Goal: Answer question/provide support

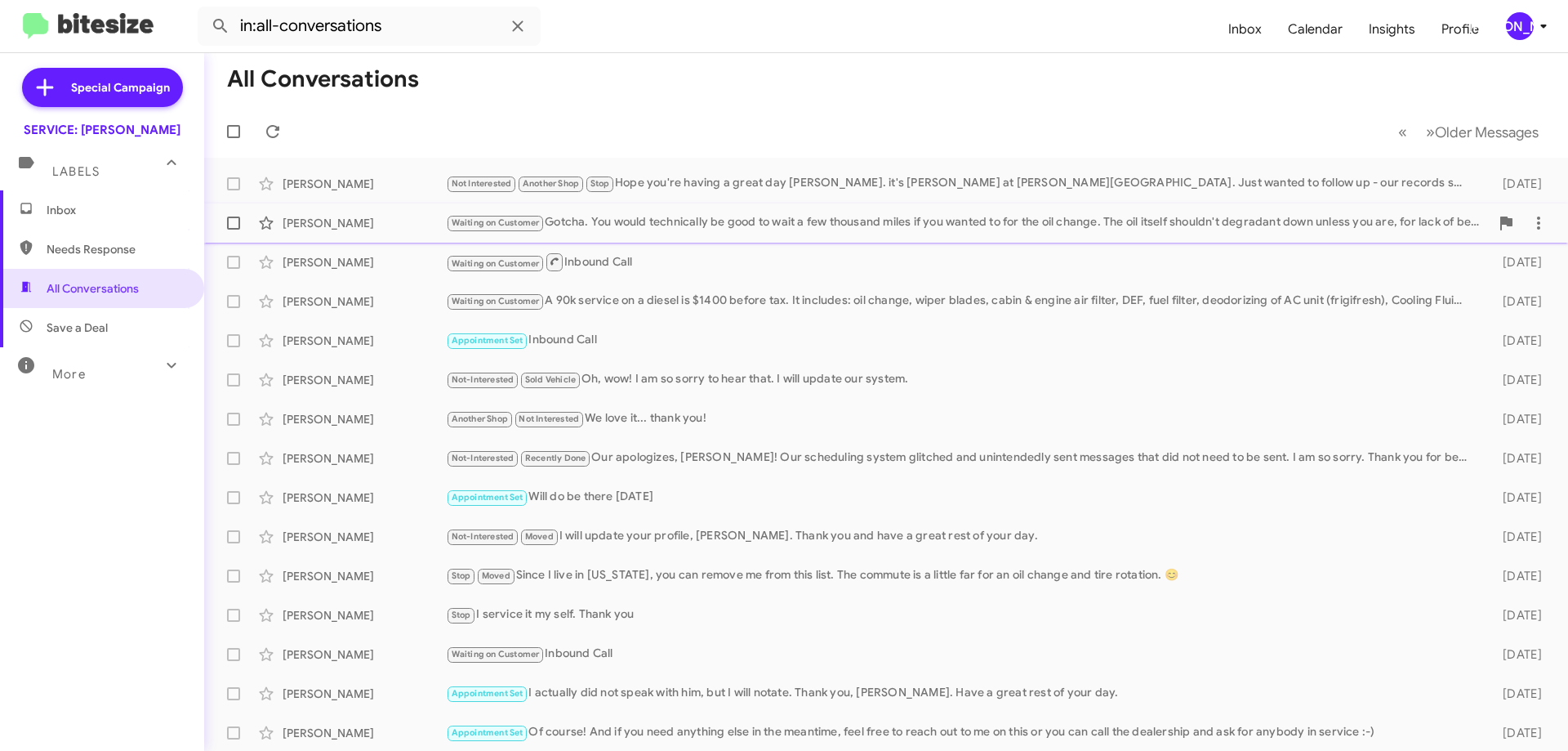
click at [696, 224] on div "Waiting on Customer Gotcha. You would technically be good to wait a few thousan…" at bounding box center [967, 222] width 1044 height 19
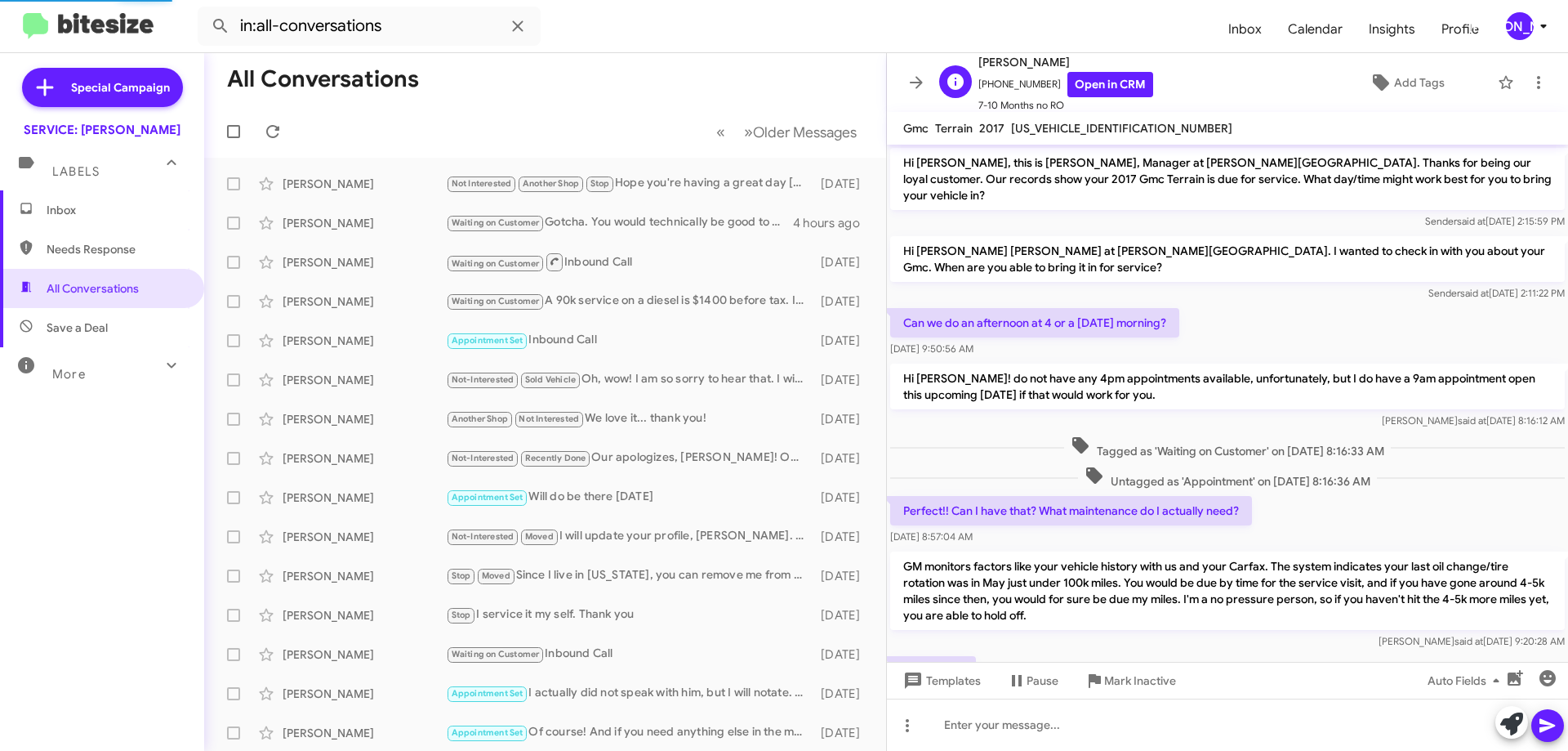
scroll to position [304, 0]
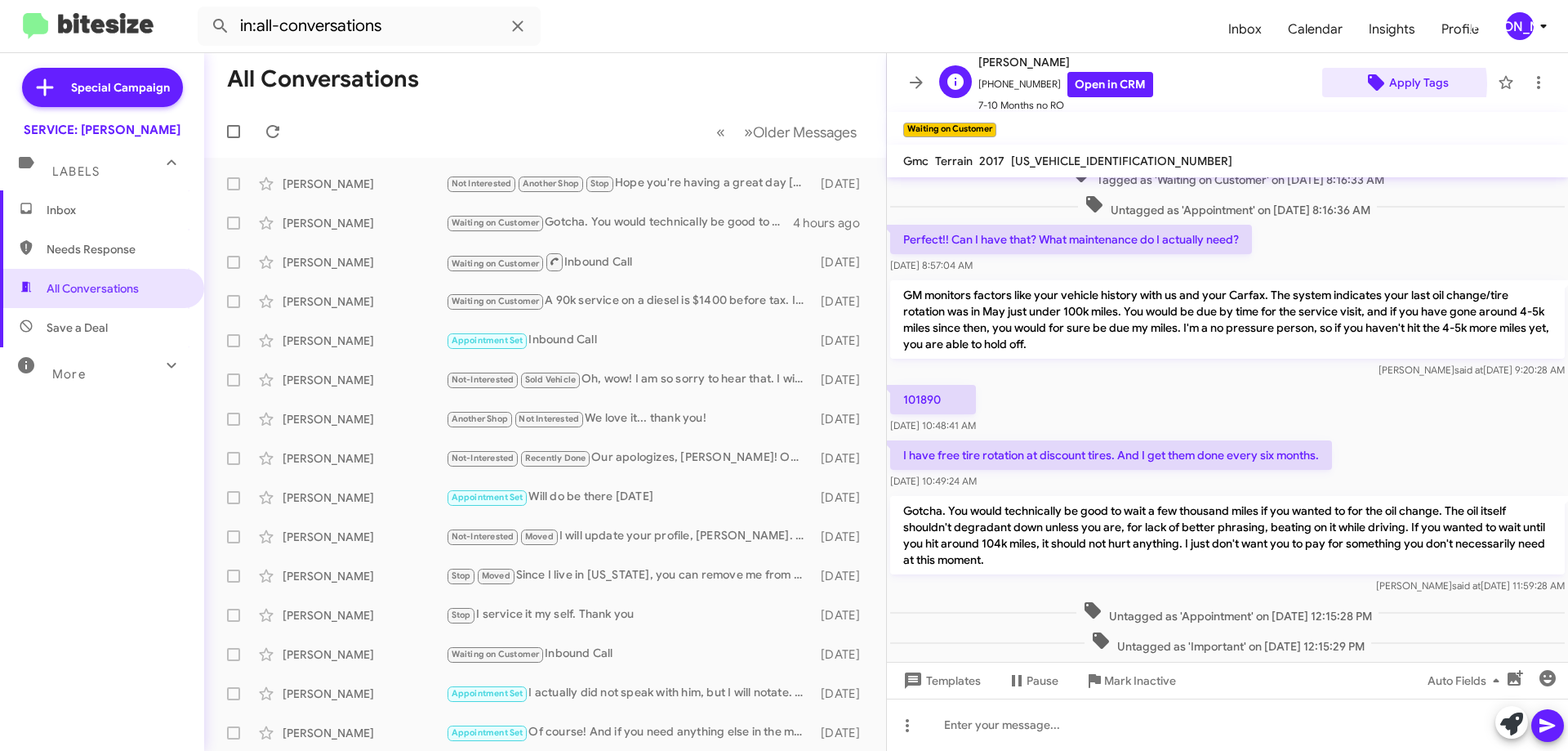
click at [1378, 83] on span "Apply Tags" at bounding box center [1406, 82] width 142 height 30
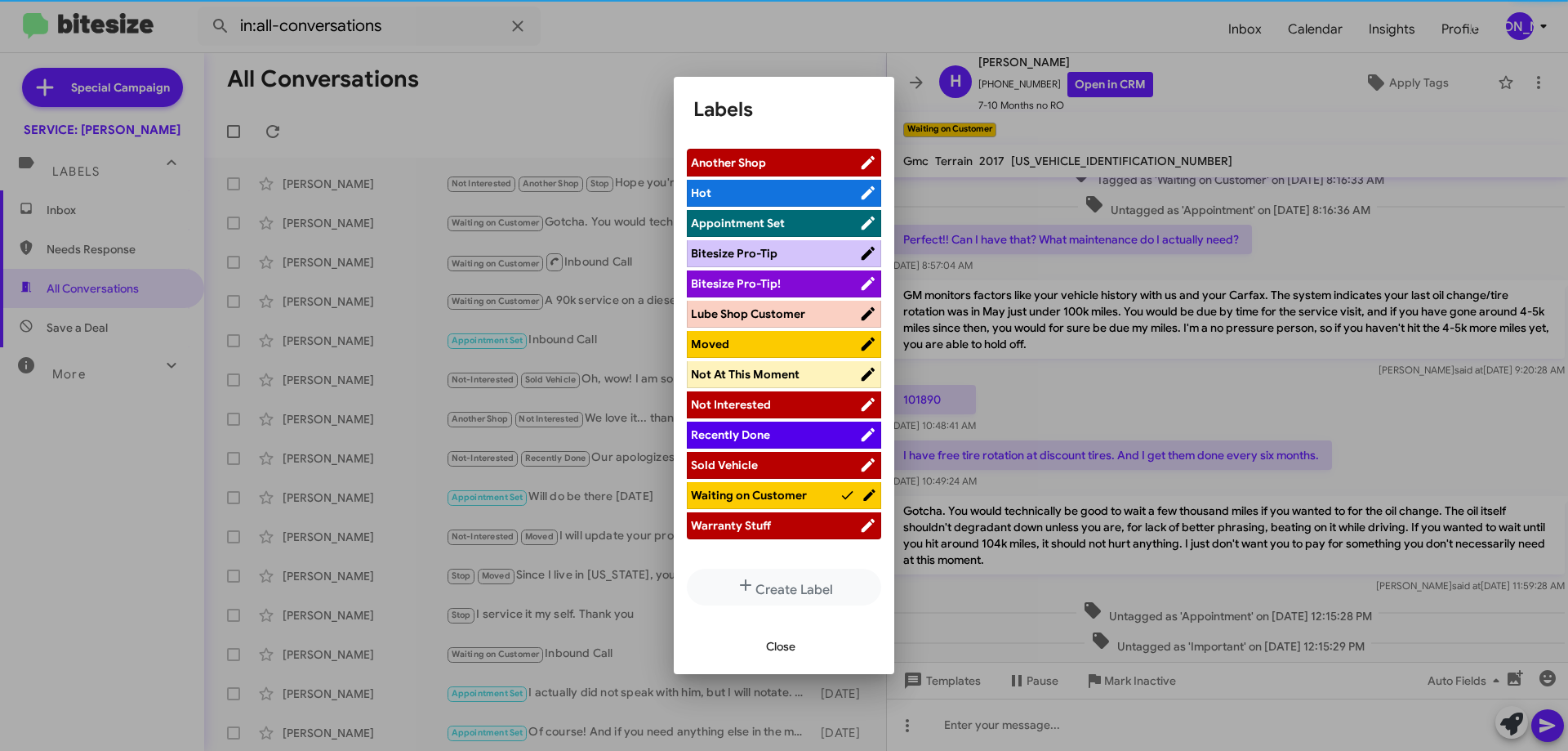
click at [755, 227] on span "Appointment Set" at bounding box center [738, 223] width 94 height 14
click at [790, 494] on span "Waiting on Customer" at bounding box center [749, 496] width 116 height 14
click at [784, 644] on span "Close" at bounding box center [780, 646] width 30 height 30
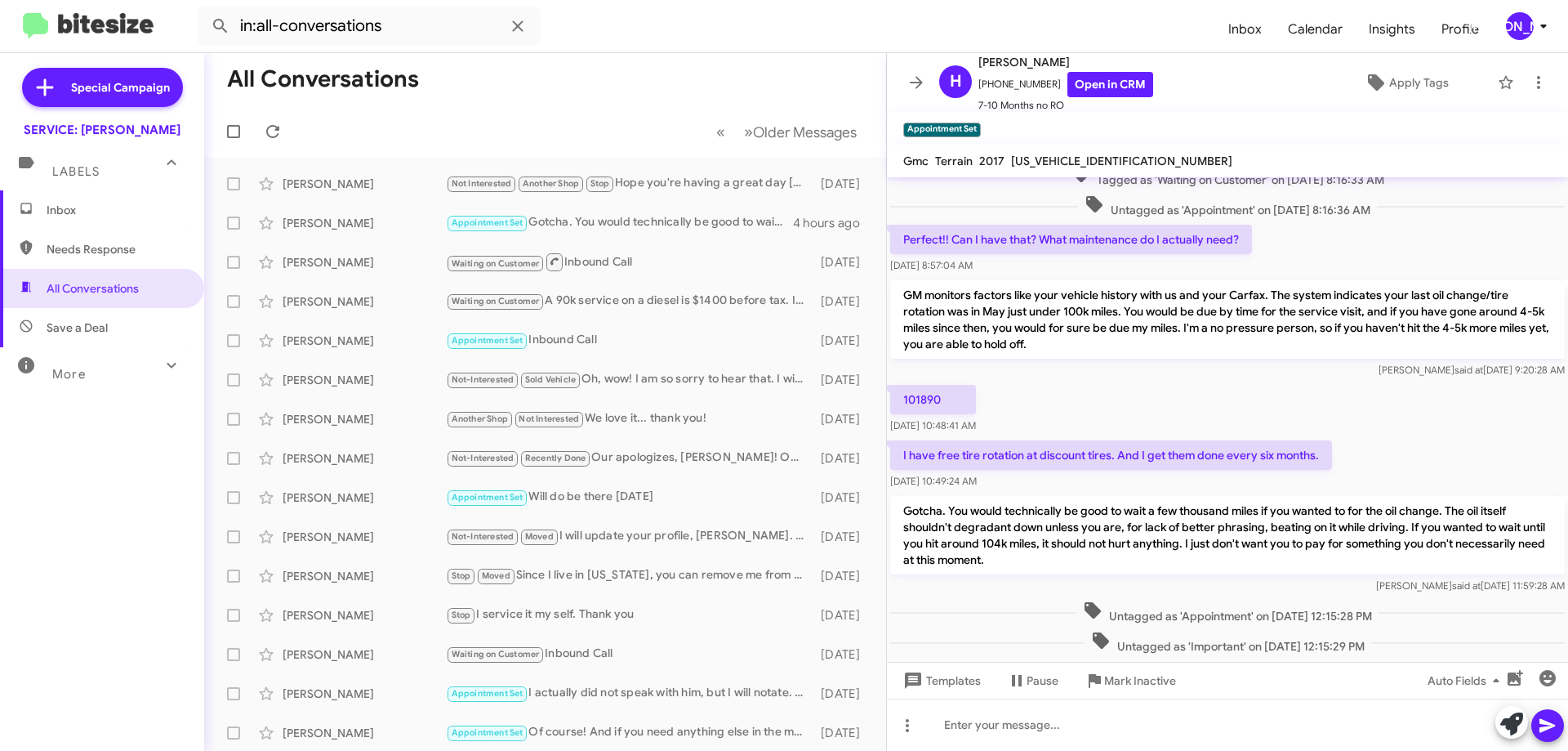
click at [915, 83] on icon at bounding box center [917, 82] width 13 height 13
